Goal: Task Accomplishment & Management: Manage account settings

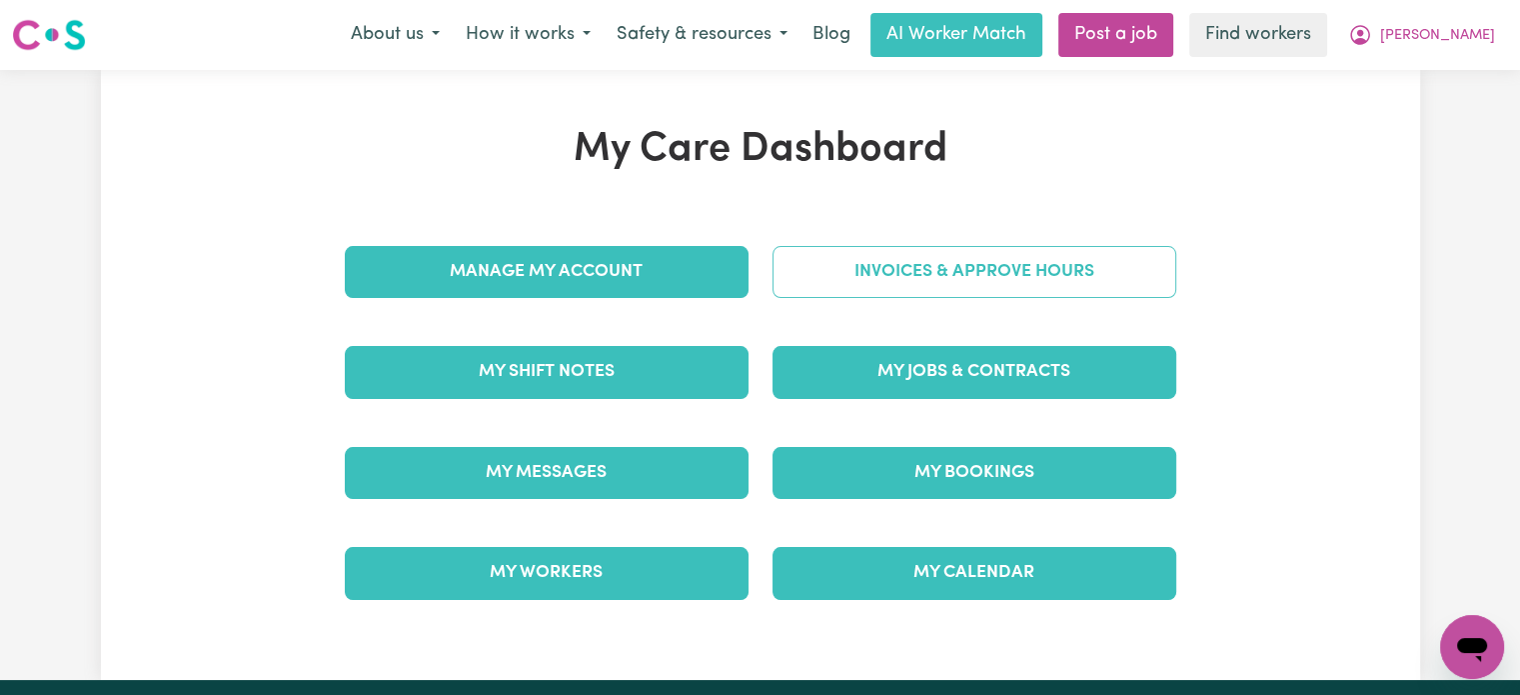
click at [918, 275] on link "Invoices & Approve Hours" at bounding box center [974, 272] width 404 height 52
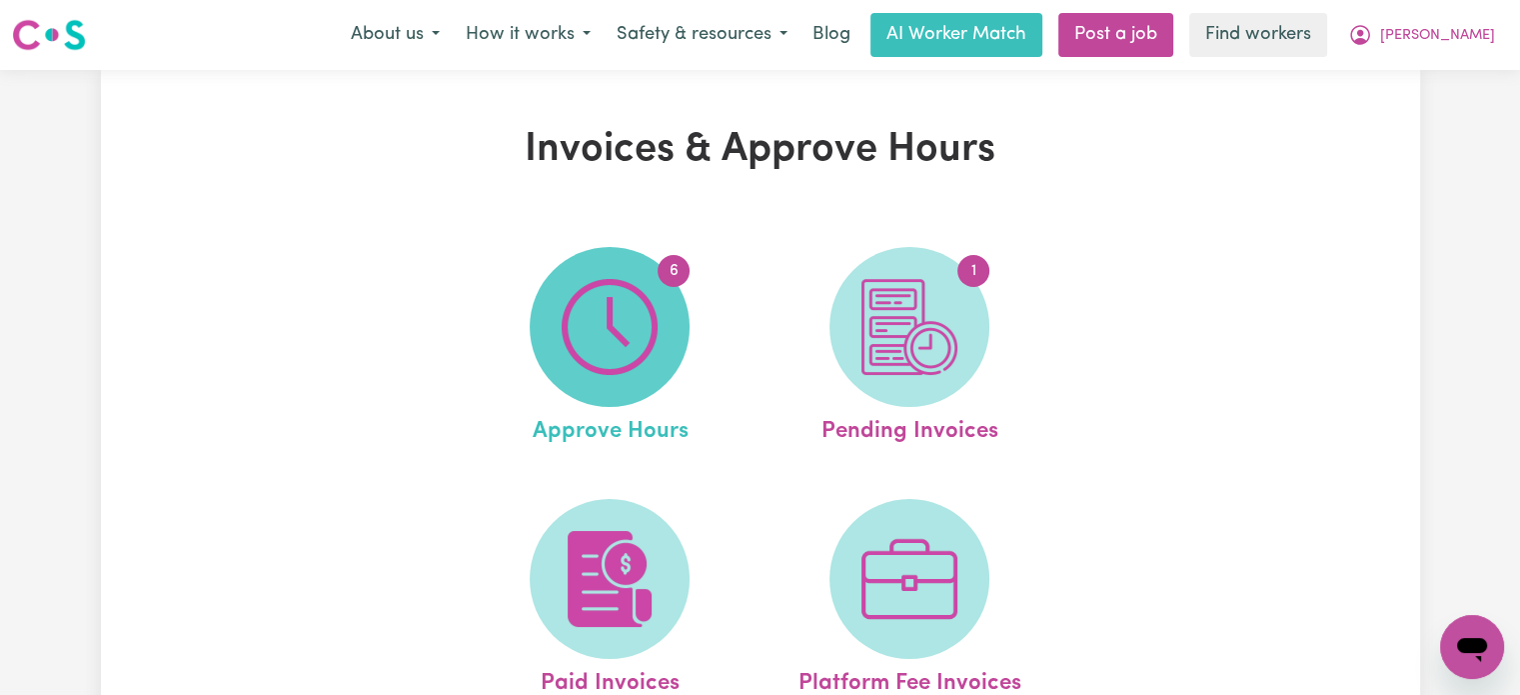
click at [610, 333] on img at bounding box center [610, 327] width 96 height 96
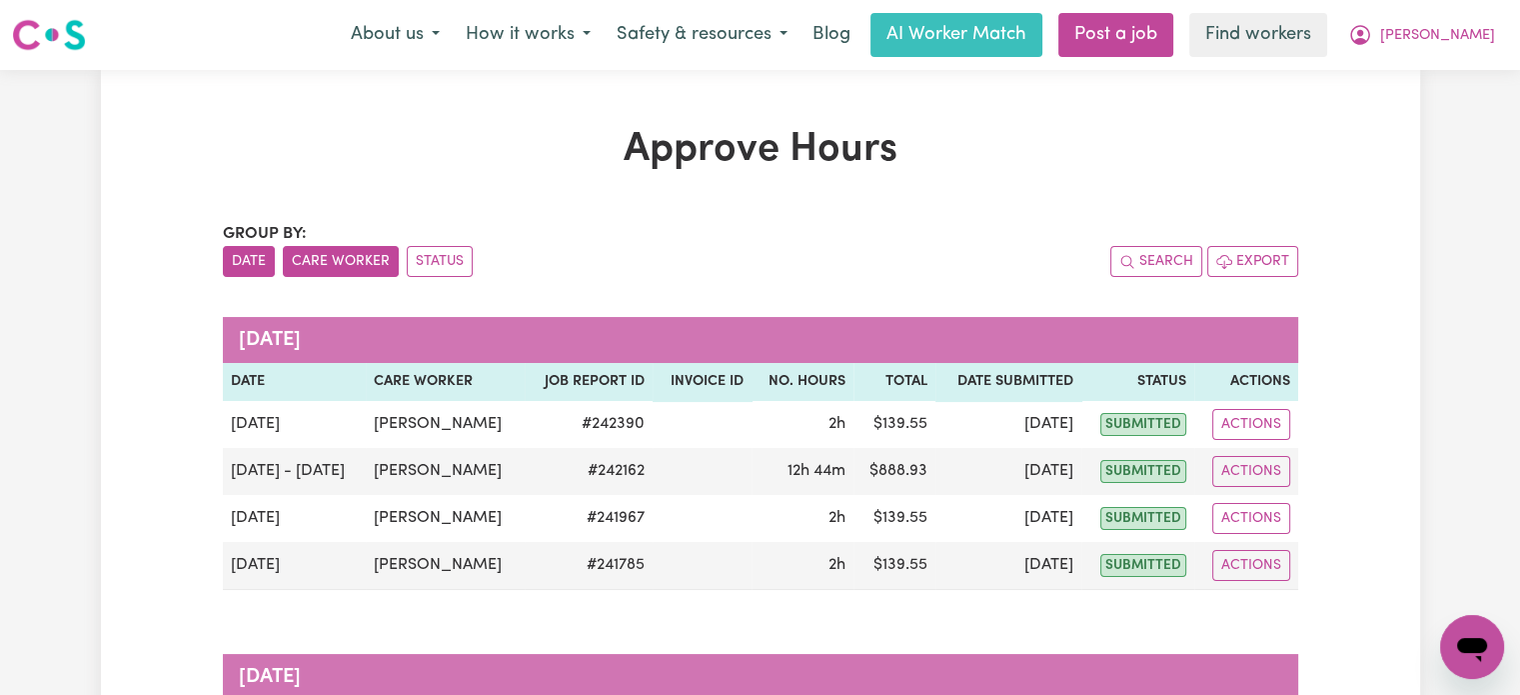
click at [360, 262] on button "Care Worker" at bounding box center [341, 261] width 116 height 31
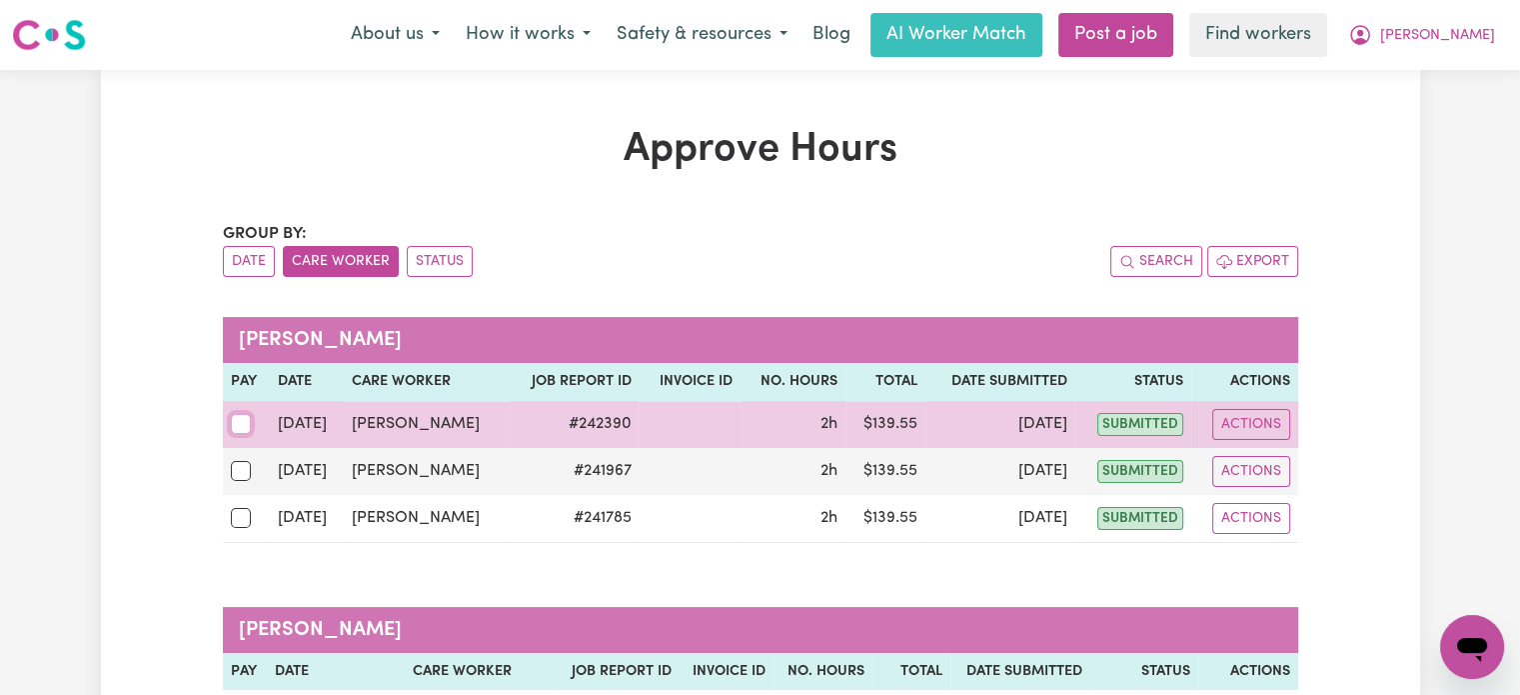
click at [237, 423] on input "checkbox" at bounding box center [241, 424] width 20 height 20
checkbox input "true"
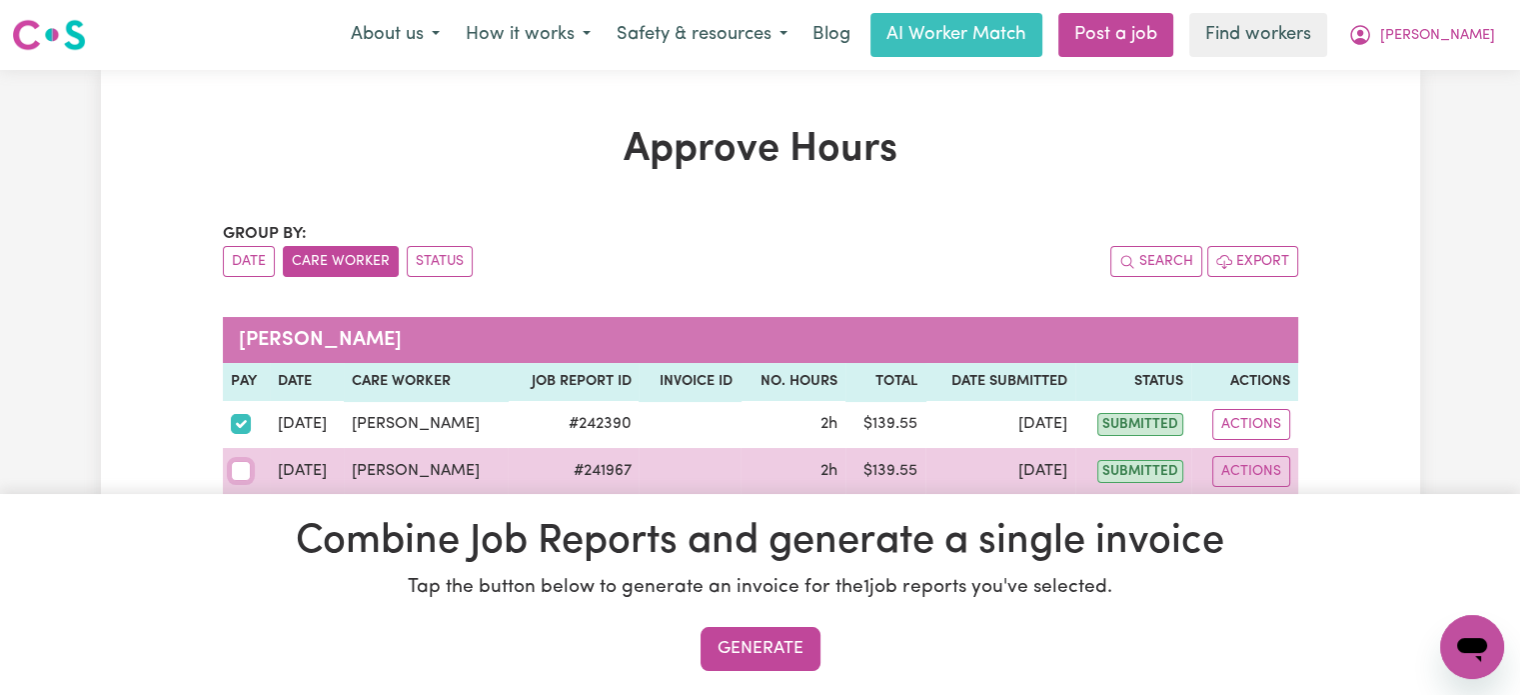
click at [247, 471] on input "checkbox" at bounding box center [241, 471] width 20 height 20
checkbox input "true"
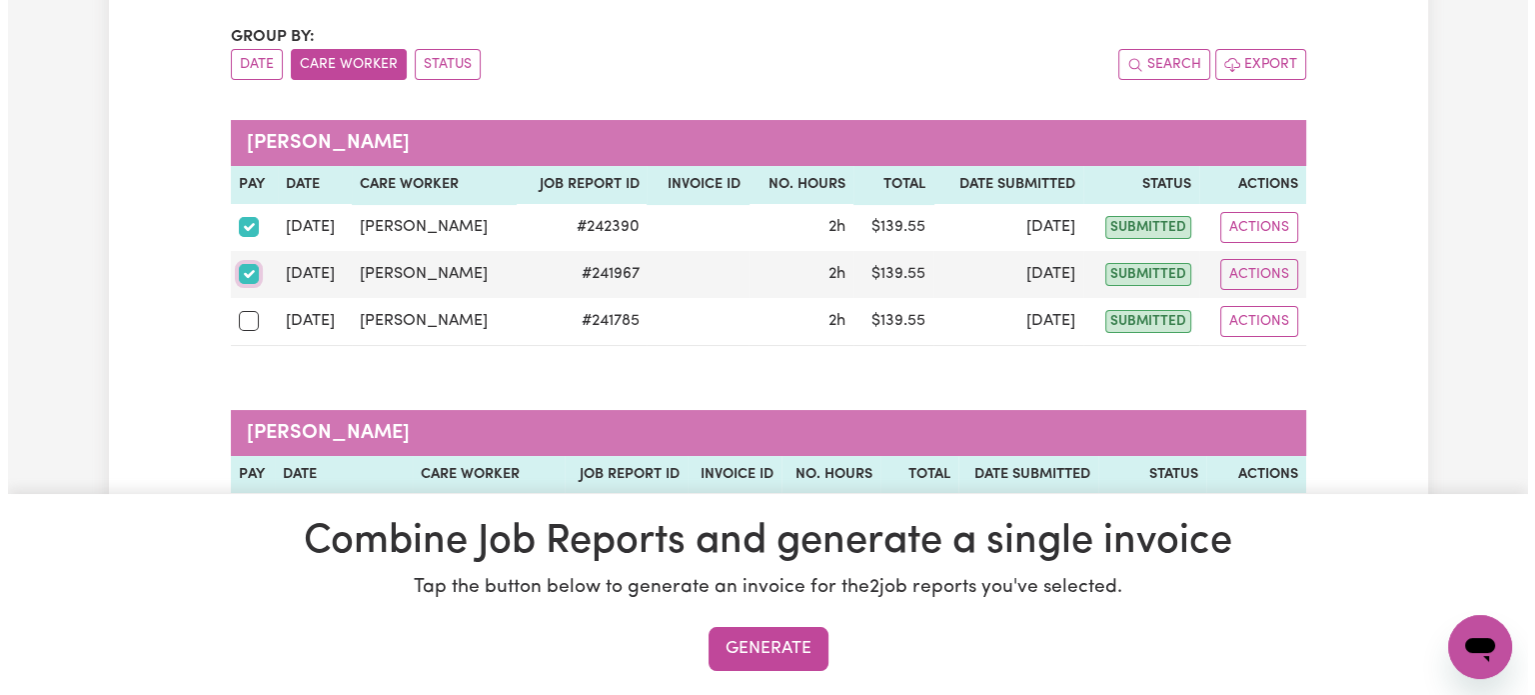
scroll to position [200, 0]
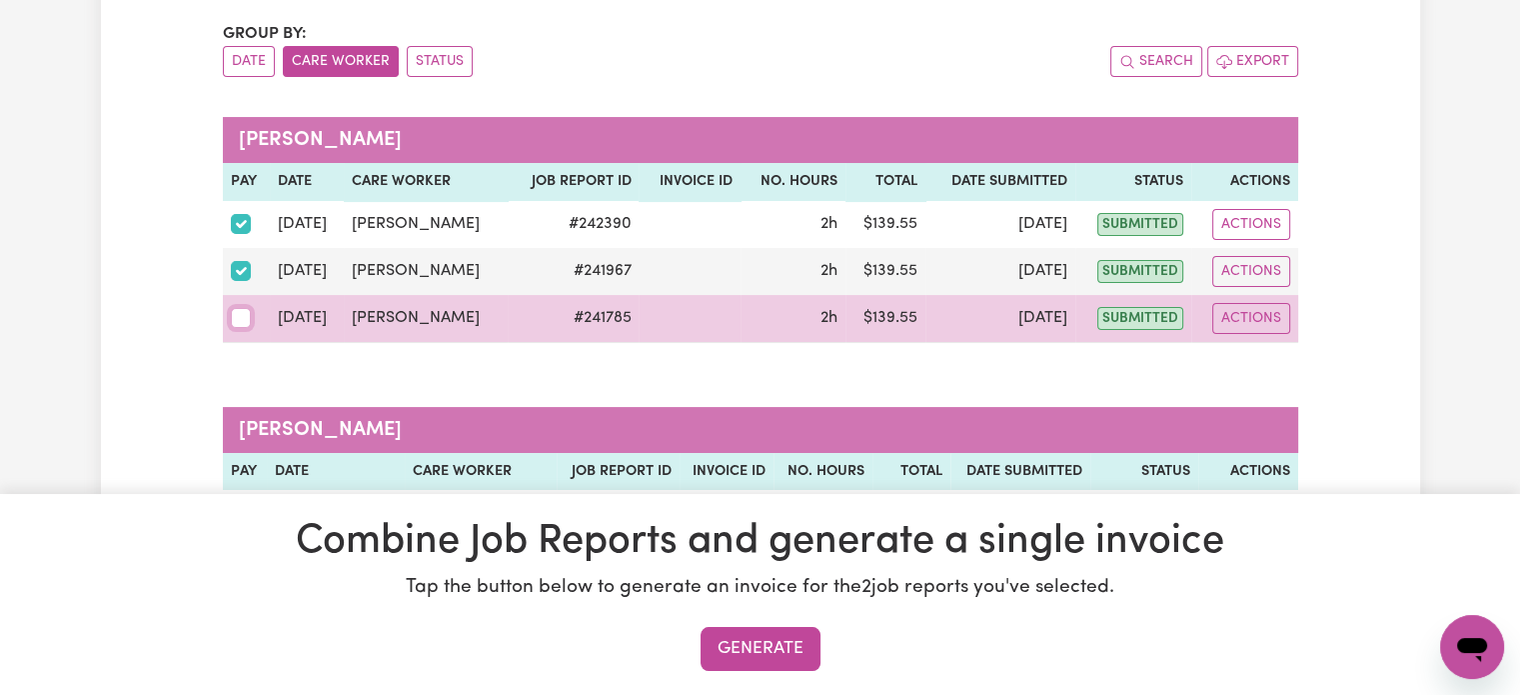
click at [243, 323] on input "checkbox" at bounding box center [241, 318] width 20 height 20
checkbox input "true"
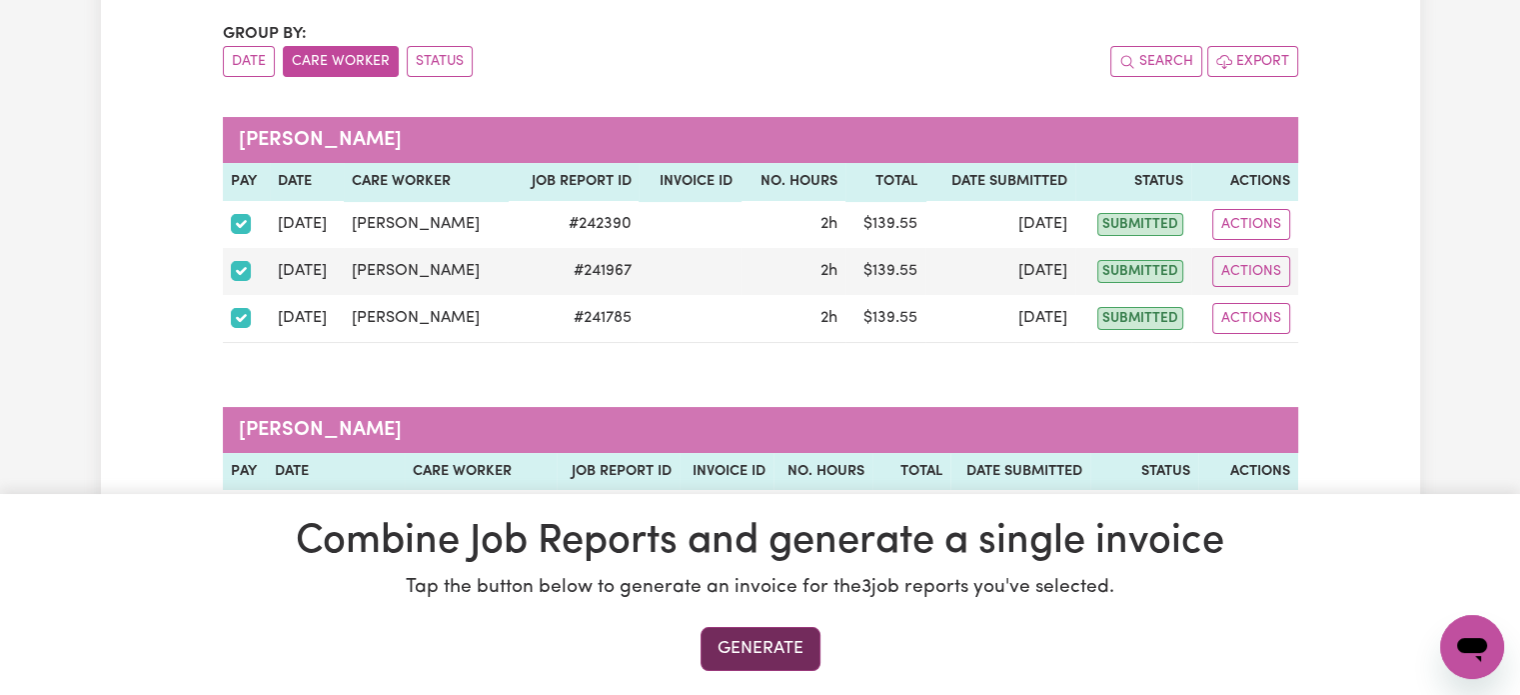
click at [758, 659] on button "Generate" at bounding box center [761, 649] width 120 height 44
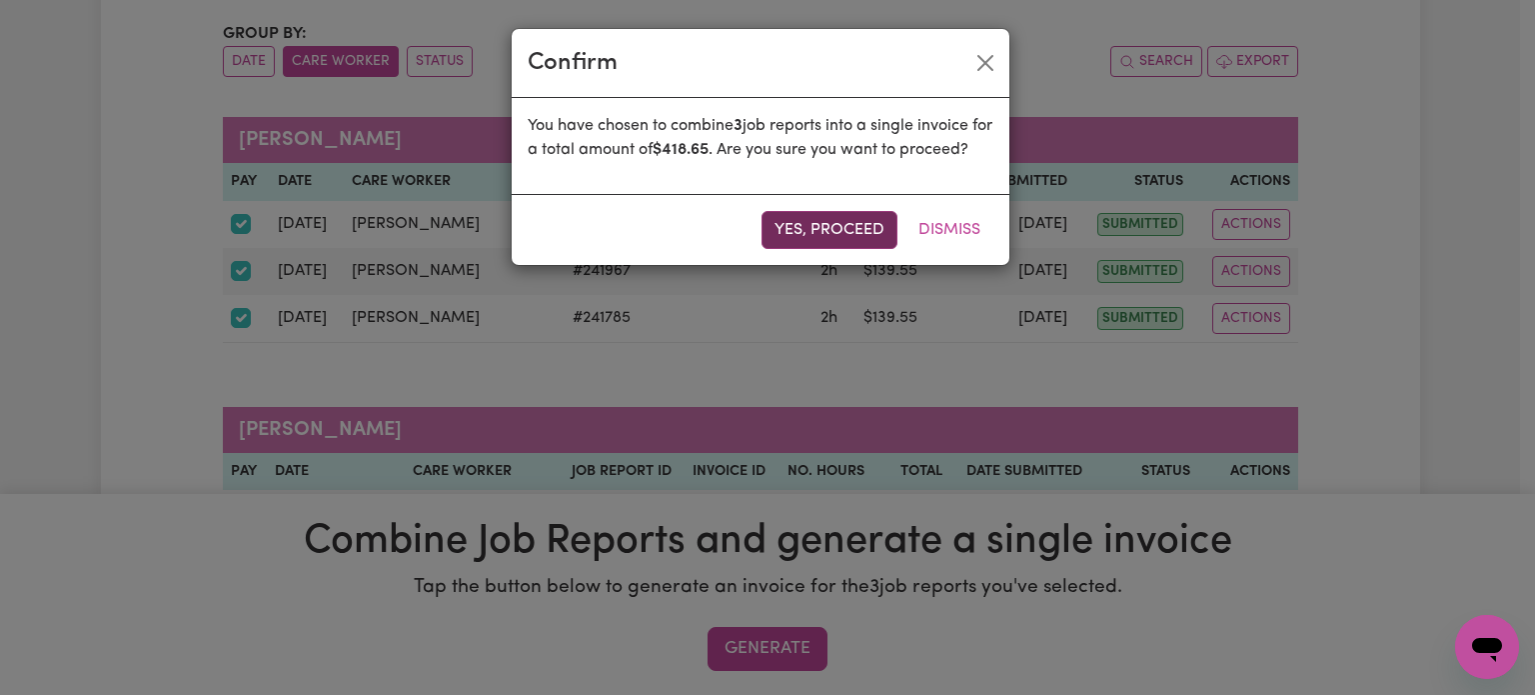
click at [856, 247] on button "Yes, proceed" at bounding box center [829, 230] width 136 height 38
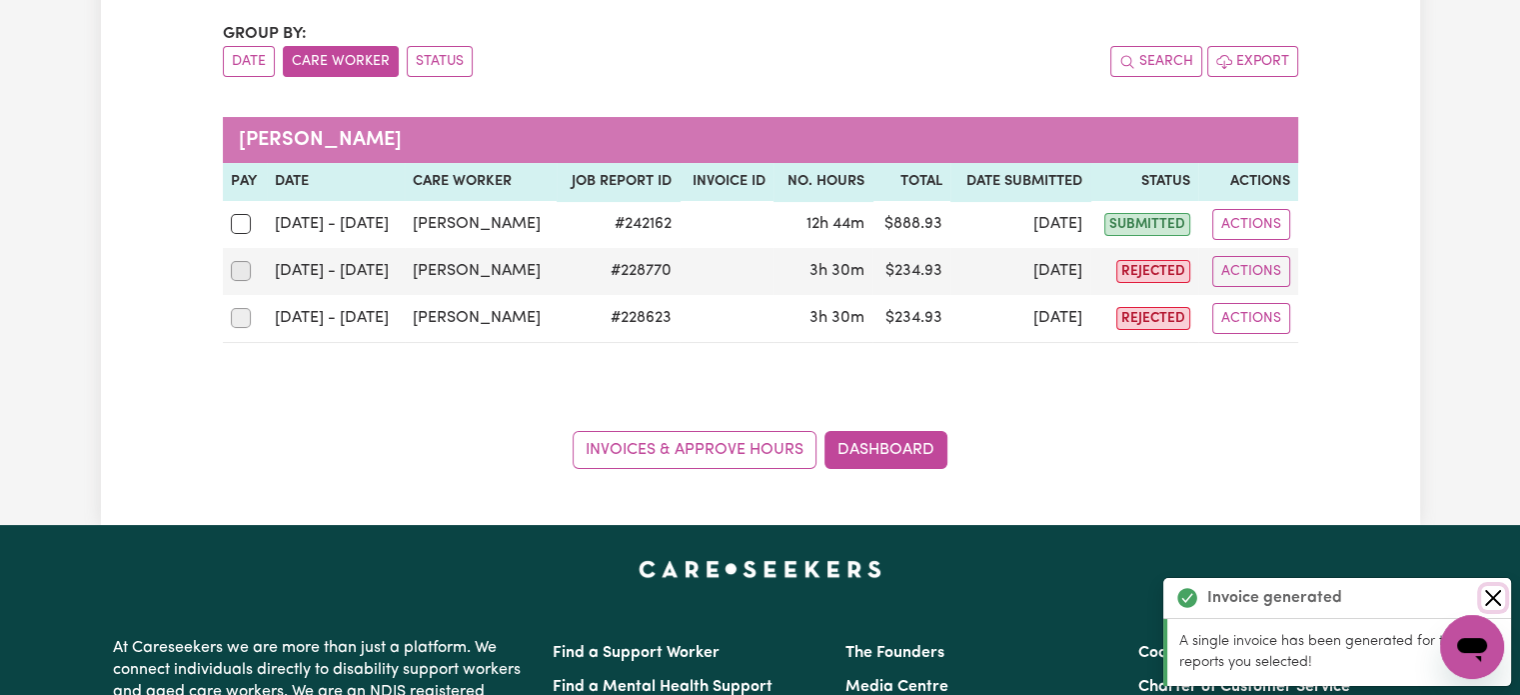
click at [1492, 591] on button "Close" at bounding box center [1493, 598] width 24 height 24
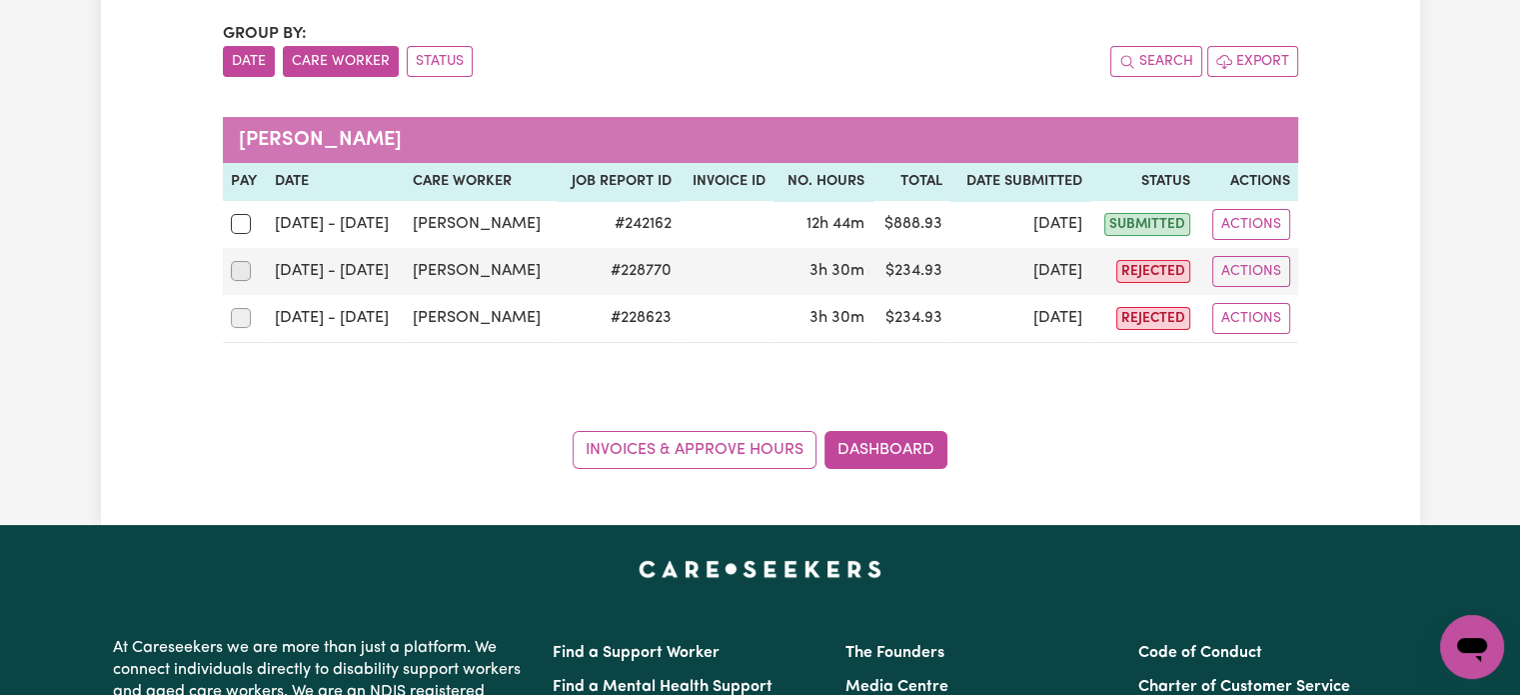
click at [253, 60] on button "Date" at bounding box center [249, 61] width 52 height 31
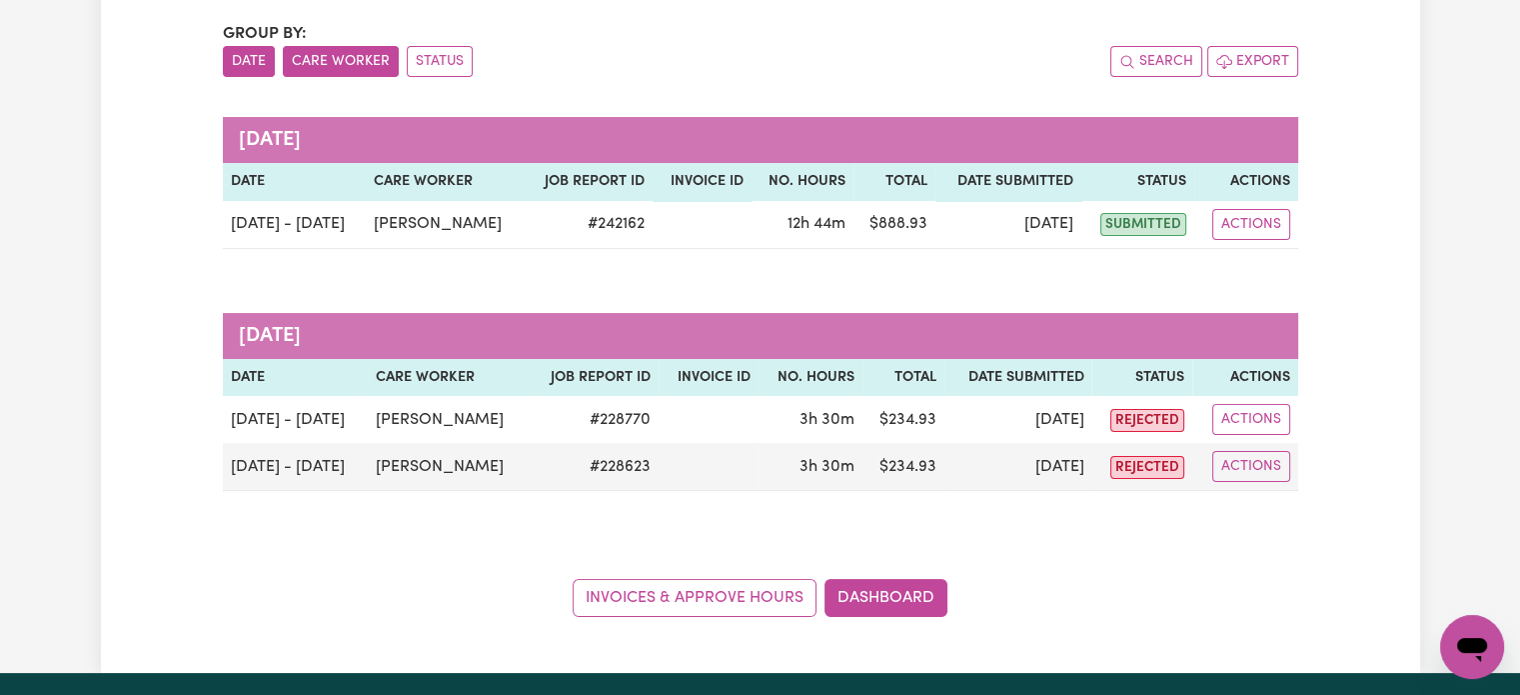
click at [332, 70] on button "Care Worker" at bounding box center [341, 61] width 116 height 31
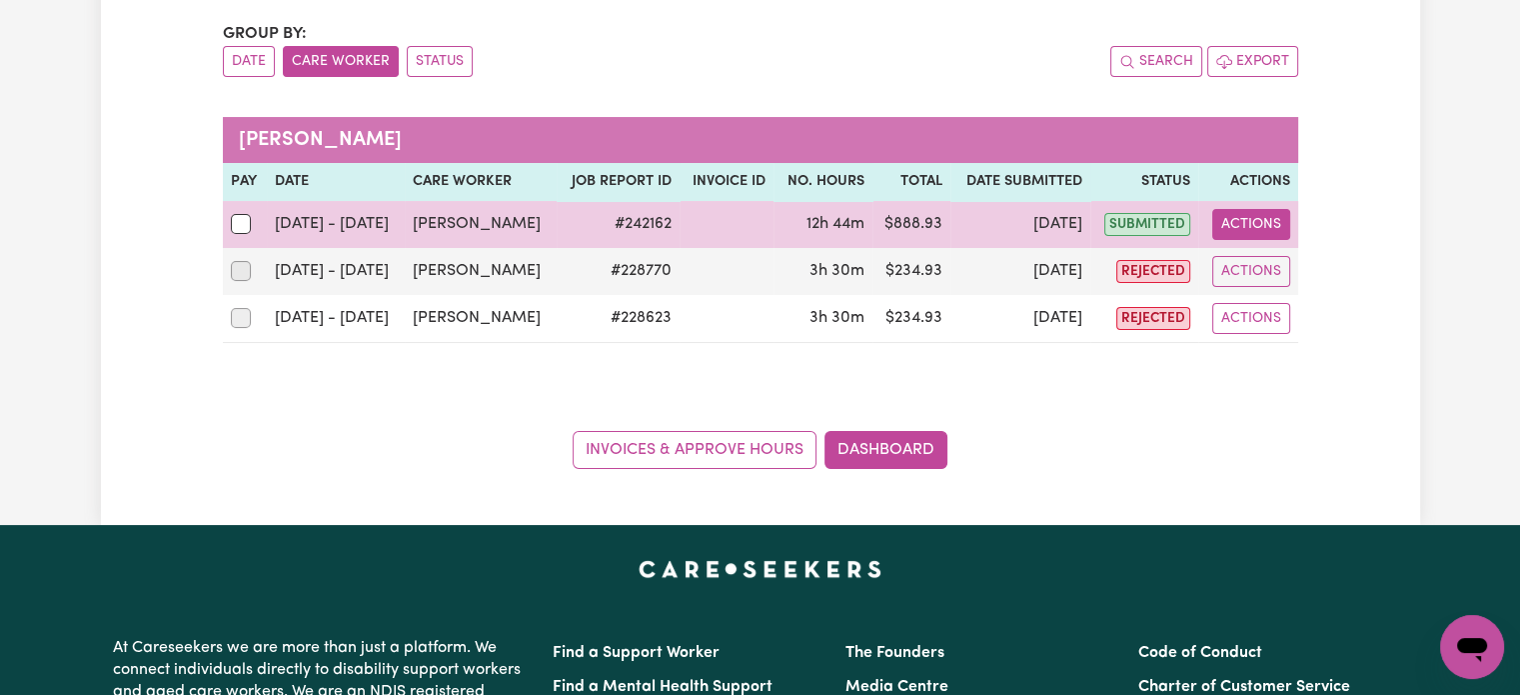
click at [1255, 228] on button "Actions" at bounding box center [1251, 224] width 78 height 31
click at [1259, 265] on link "View Job Report" at bounding box center [1301, 270] width 171 height 40
select select "pm"
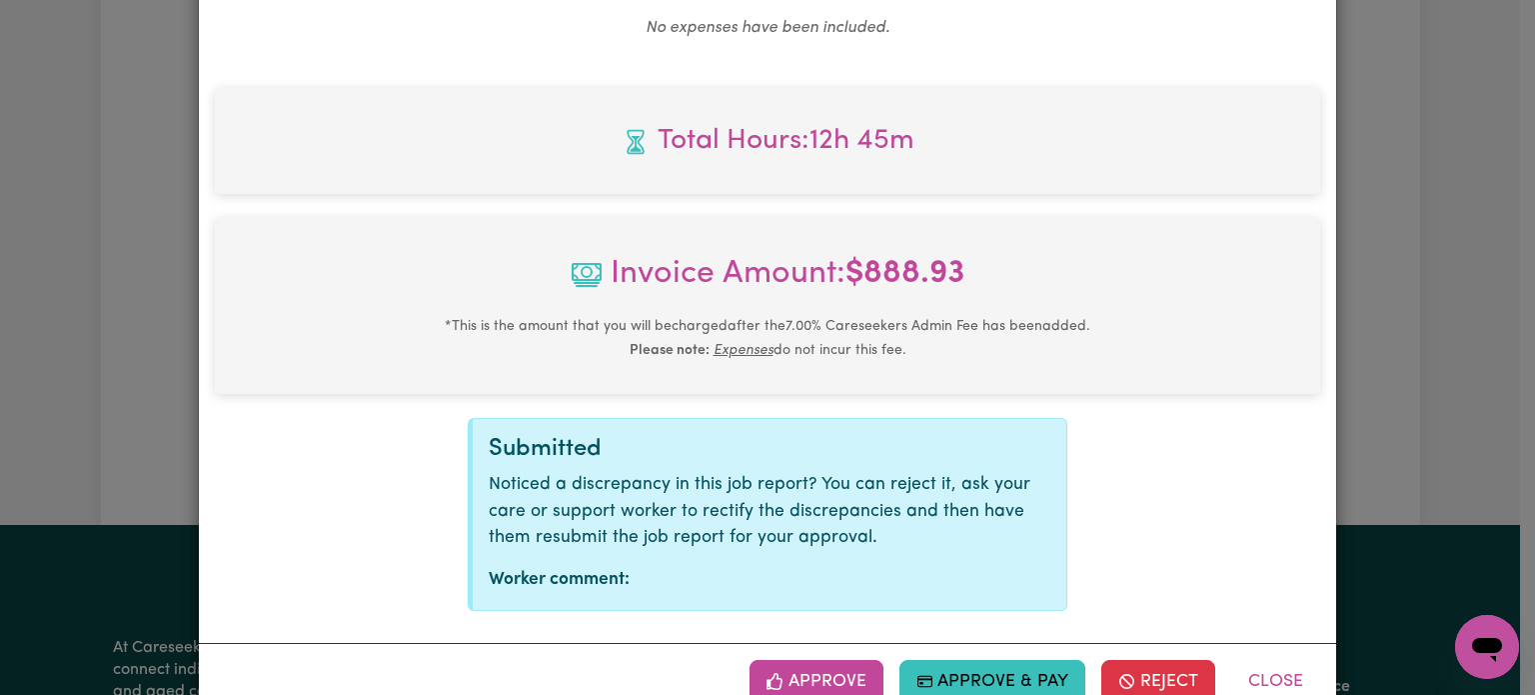
scroll to position [1841, 0]
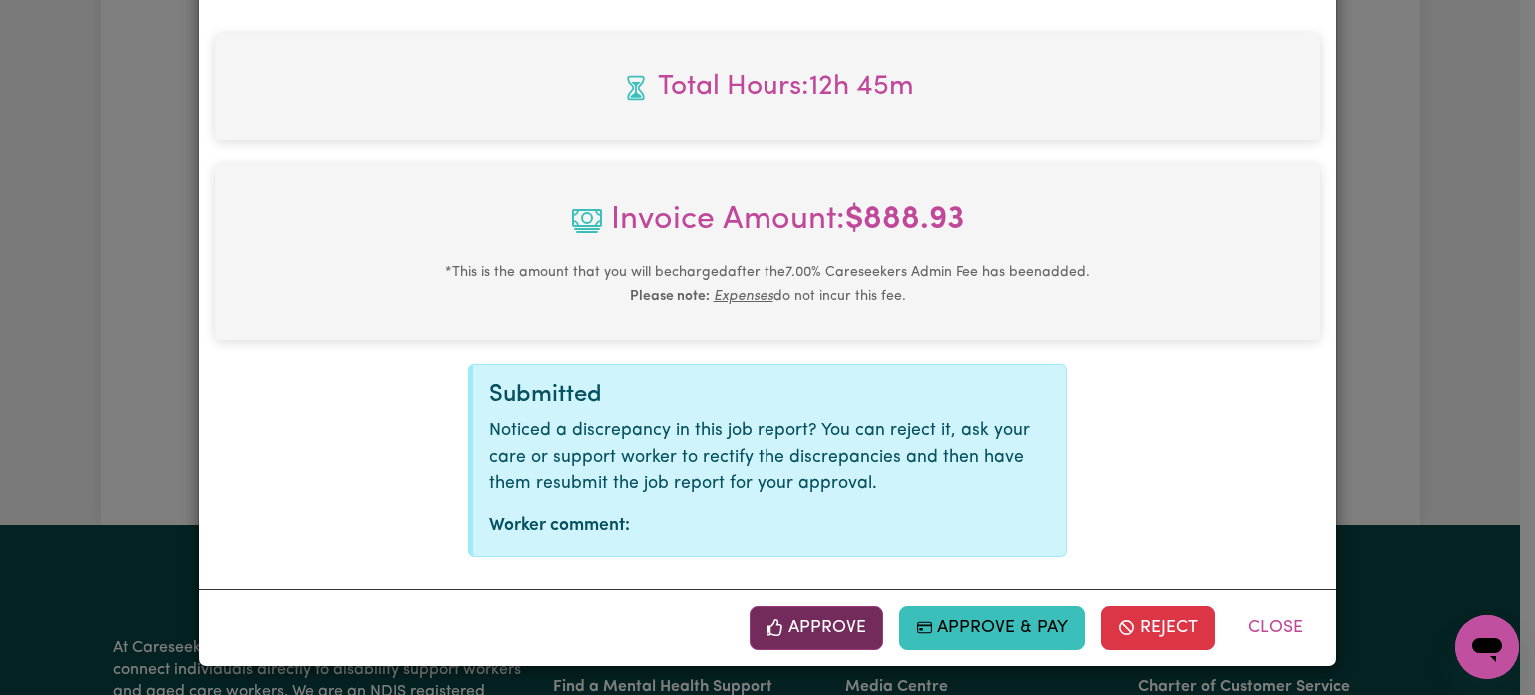
click at [807, 629] on button "Approve" at bounding box center [816, 628] width 134 height 44
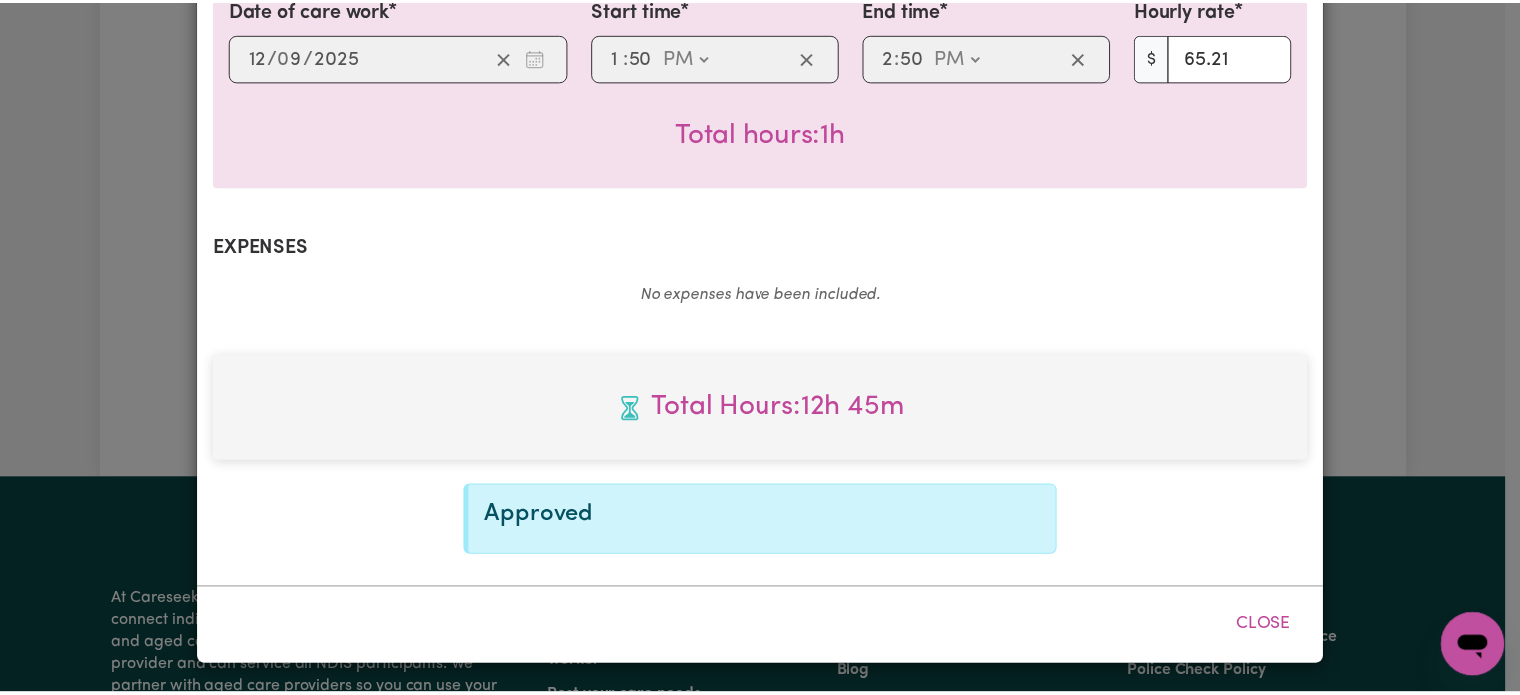
scroll to position [1518, 0]
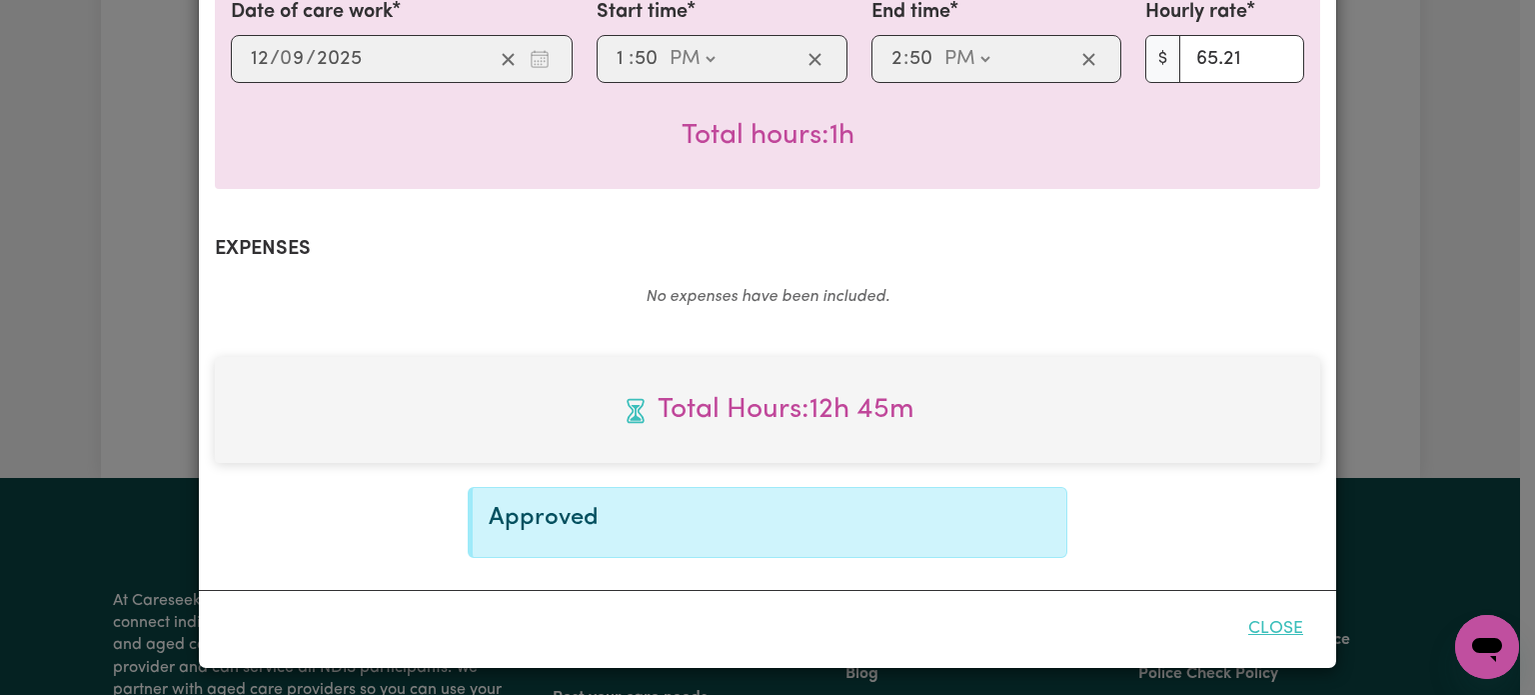
click at [1279, 632] on button "Close" at bounding box center [1275, 629] width 89 height 44
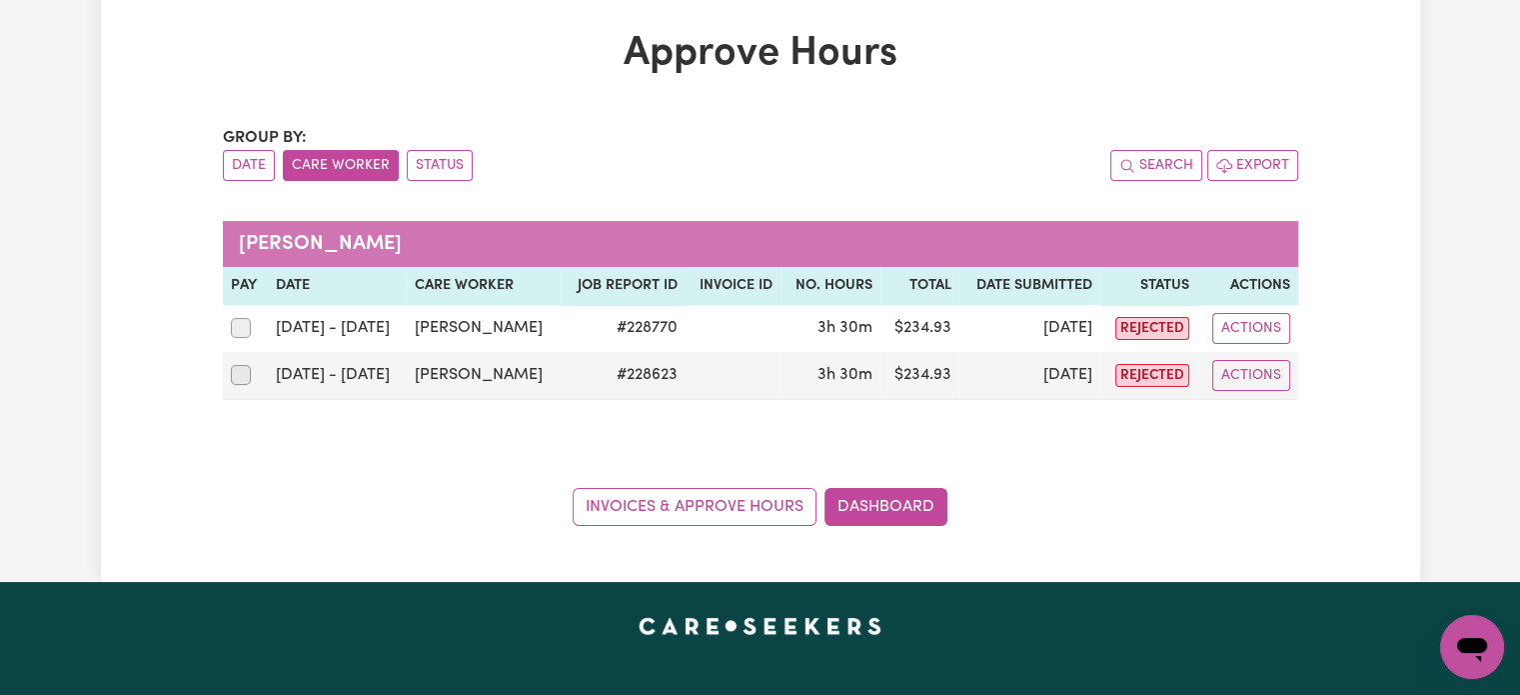
scroll to position [0, 0]
